Goal: Information Seeking & Learning: Find specific fact

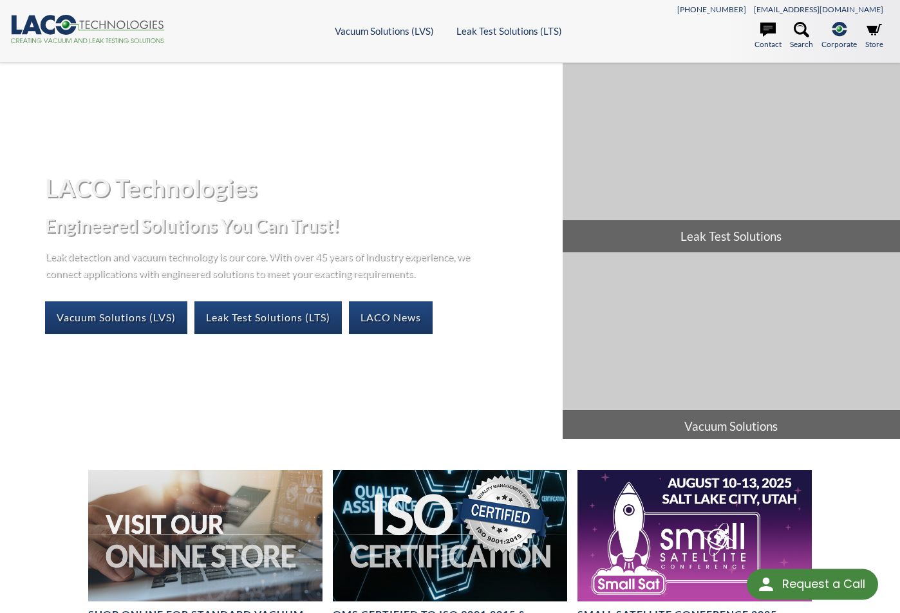
select select "Language Translate Widget"
click at [808, 37] on icon at bounding box center [800, 29] width 15 height 15
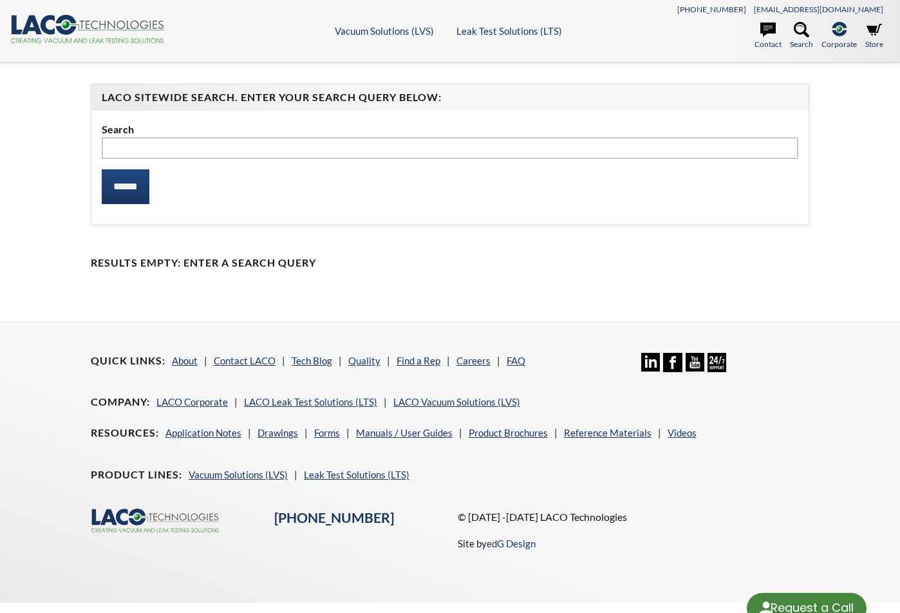
select select "Language Translate Widget"
click at [144, 149] on input "text" at bounding box center [450, 148] width 696 height 22
type input "******"
click at [102, 169] on input "******" at bounding box center [126, 186] width 48 height 35
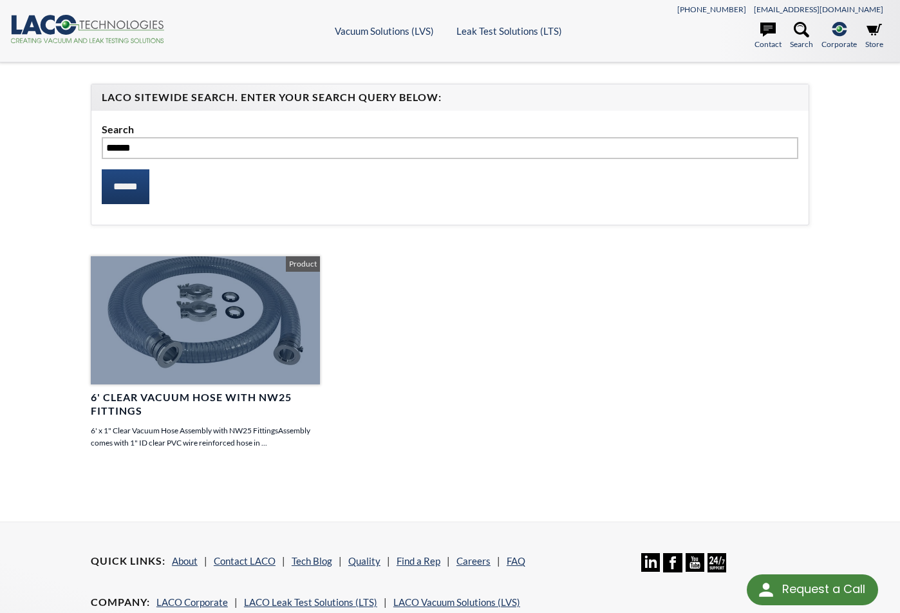
click at [186, 351] on div at bounding box center [205, 320] width 229 height 129
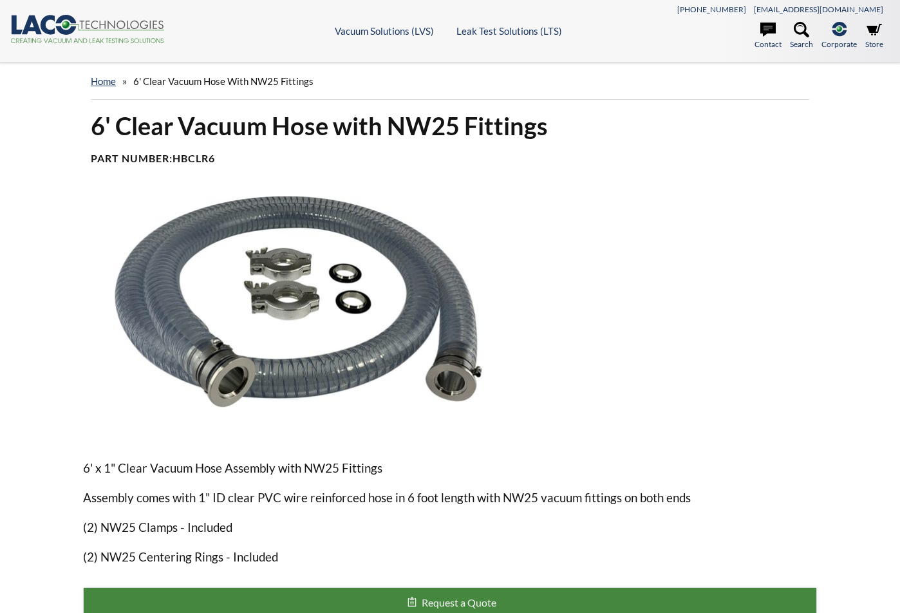
select select "Language Translate Widget"
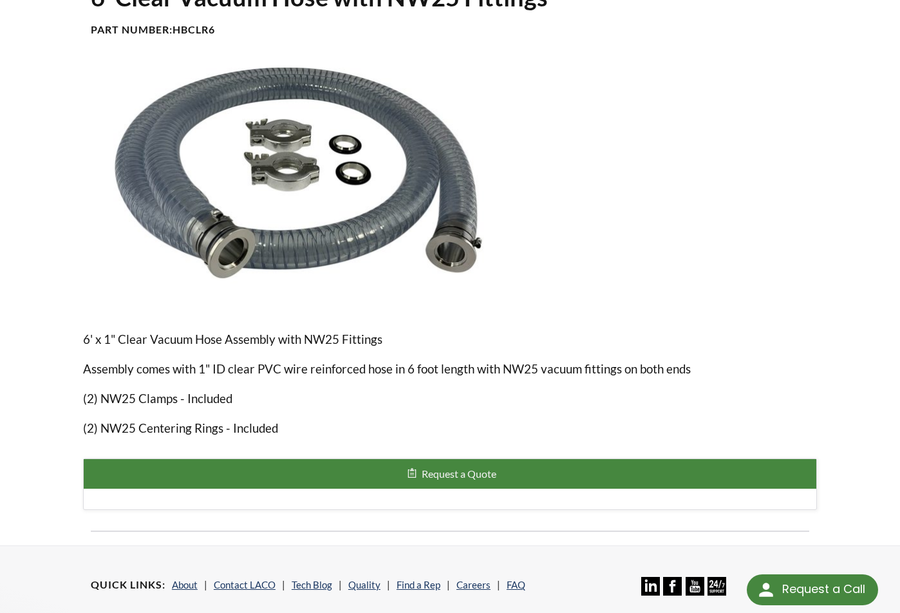
scroll to position [64, 0]
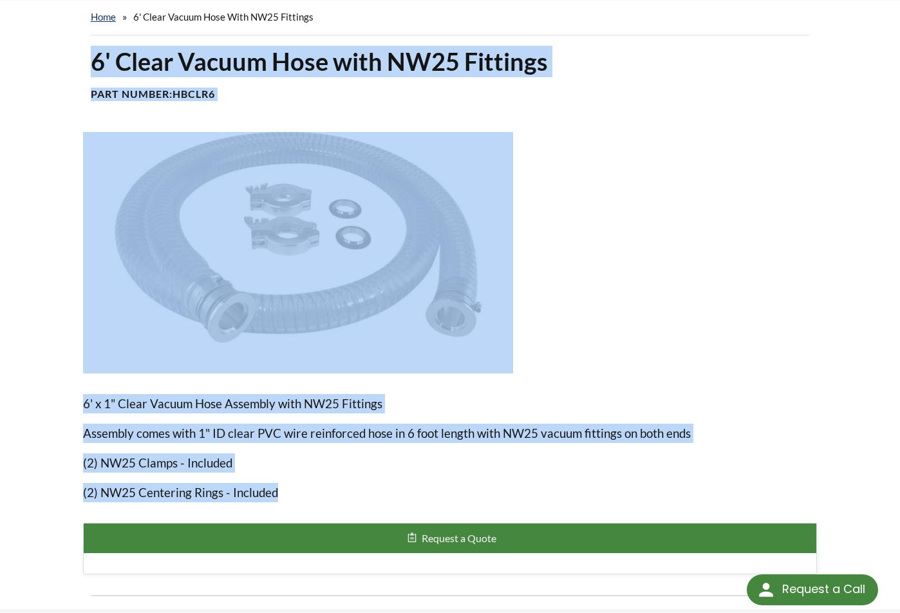
drag, startPoint x: 292, startPoint y: 494, endPoint x: 138, endPoint y: 68, distance: 452.9
click at [92, 63] on div "6' Clear Vacuum Hose with NW25 Fittings Part Number: HBCLR6 6' x 1" Clear Vacuu…" at bounding box center [450, 327] width 824 height 563
copy div "6' Clear Vacuum Hose with NW25 Fittings Part Number: HBCLR6 6' x 1" Clear Vacuu…"
click at [638, 284] on div at bounding box center [669, 252] width 293 height 241
click at [579, 217] on div at bounding box center [669, 252] width 293 height 241
